Goal: Information Seeking & Learning: Learn about a topic

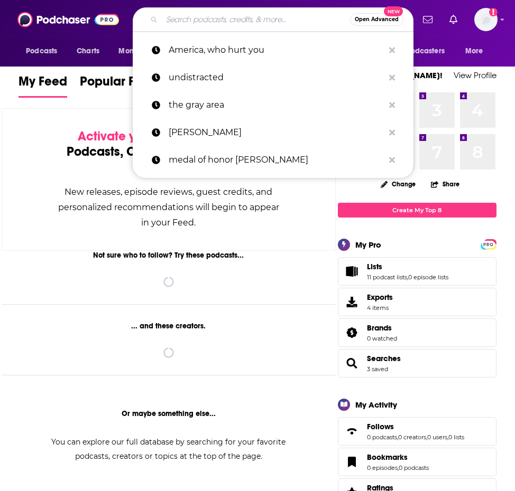
click at [179, 18] on input "Search podcasts, credits, & more..." at bounding box center [256, 19] width 188 height 17
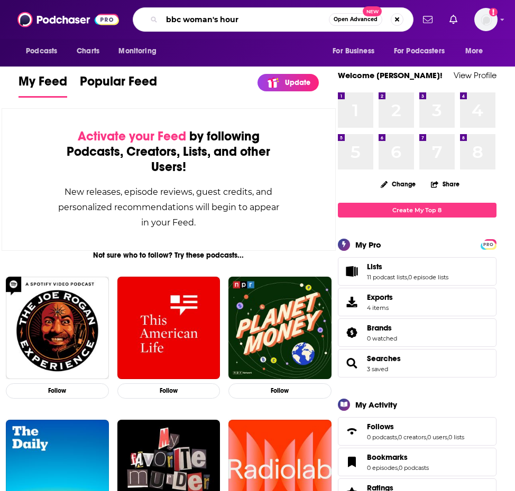
type input "bbc woman's hour"
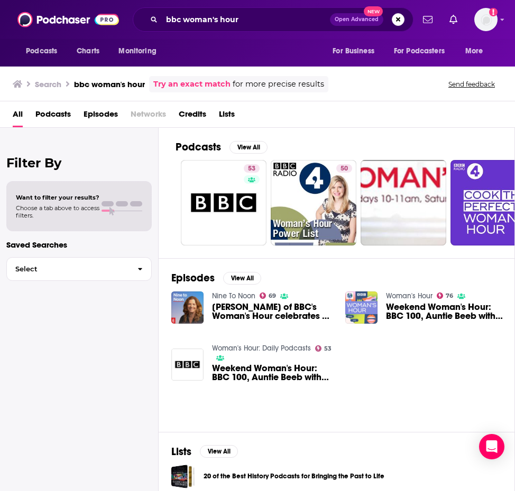
click at [371, 311] on img "Weekend Woman's Hour: BBC 100, Auntie Beeb with Mel Giedroyc, Incels, Women in …" at bounding box center [361, 308] width 32 height 32
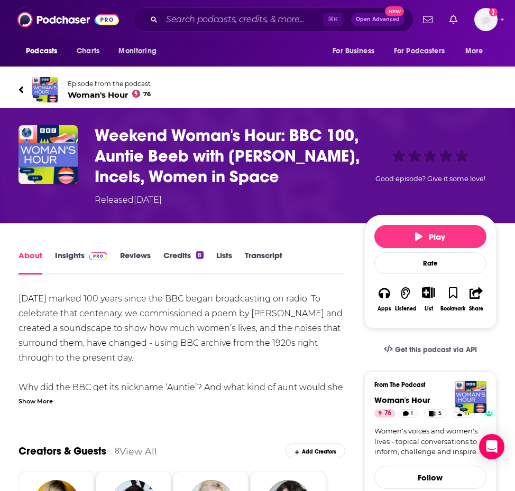
click at [58, 86] on link "Episode from the podcast Woman's Hour 76" at bounding box center [257, 89] width 478 height 25
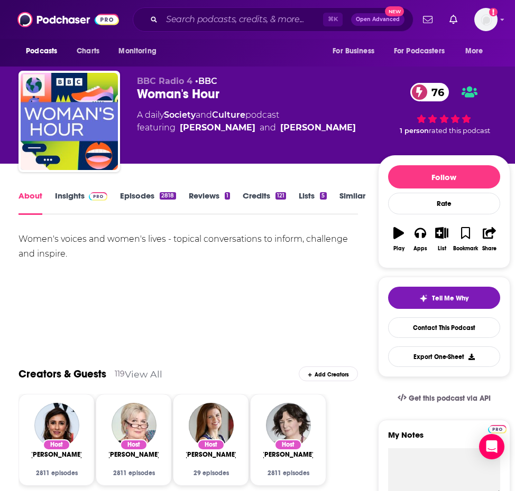
click at [78, 196] on link "Insights" at bounding box center [81, 203] width 52 height 24
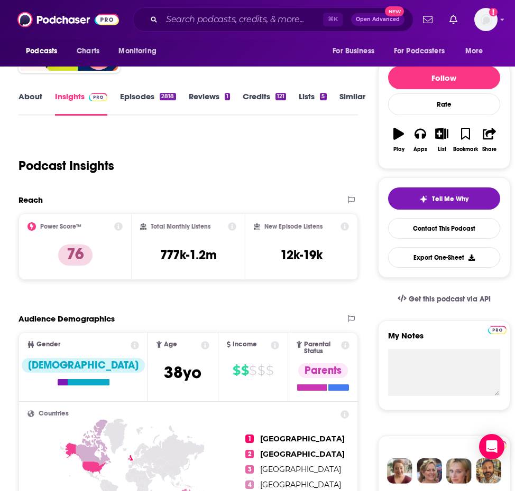
scroll to position [113, 0]
